Goal: Task Accomplishment & Management: Manage account settings

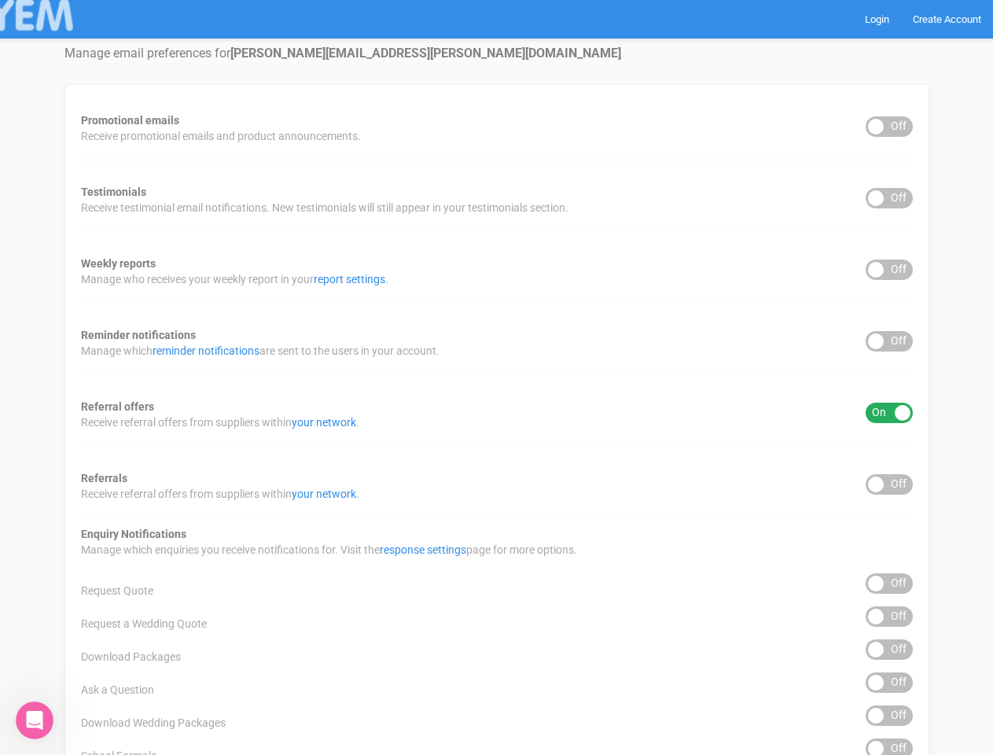
click at [496, 378] on div "Promotional emails ON OFF Receive promotional emails and product announcements.…" at bounding box center [496, 634] width 865 height 1100
click at [890, 127] on div "ON OFF" at bounding box center [889, 126] width 47 height 20
click at [890, 198] on div "ON OFF" at bounding box center [889, 198] width 47 height 20
click at [890, 270] on div "ON OFF" at bounding box center [889, 270] width 47 height 20
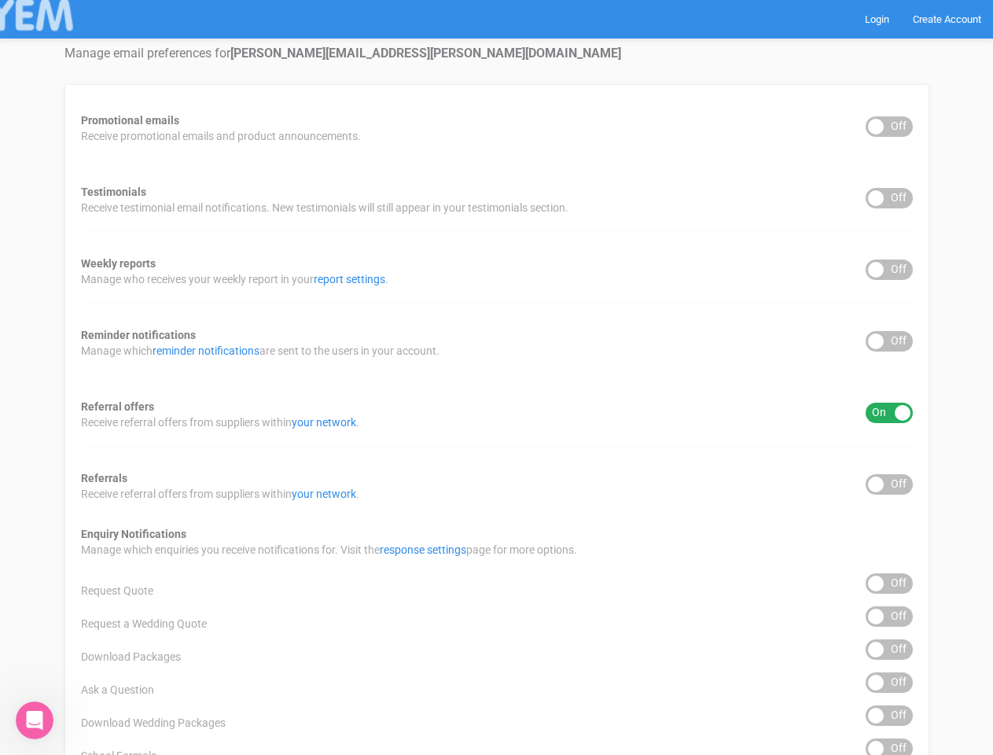
click at [890, 341] on div "ON OFF" at bounding box center [889, 341] width 47 height 20
click at [890, 413] on div "ON OFF" at bounding box center [889, 413] width 47 height 20
click at [890, 484] on div "ON OFF" at bounding box center [889, 484] width 47 height 20
click at [890, 584] on div "ON OFF" at bounding box center [889, 583] width 47 height 20
click at [890, 617] on div "ON OFF" at bounding box center [889, 616] width 47 height 20
